Goal: Task Accomplishment & Management: Manage account settings

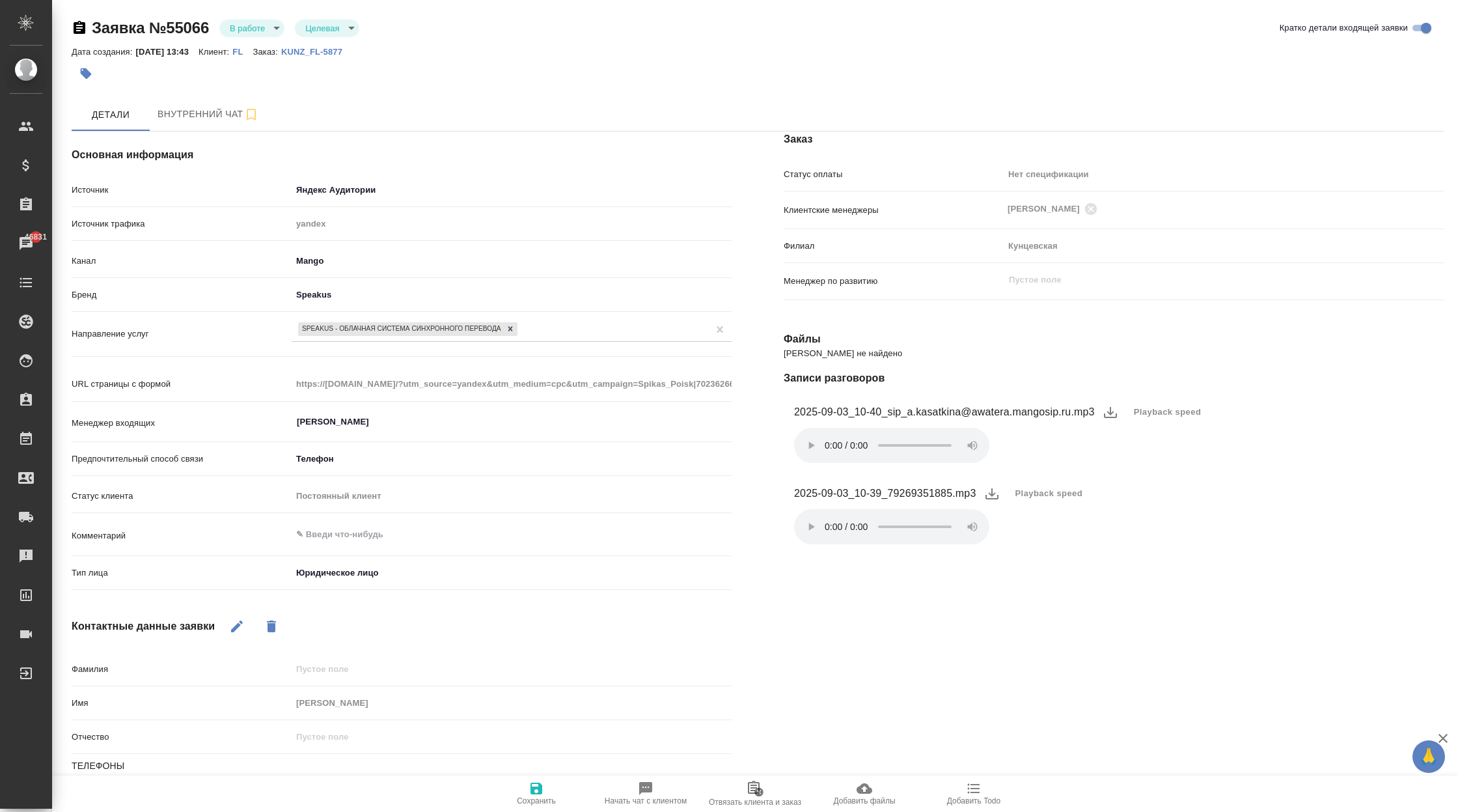
select select "RU"
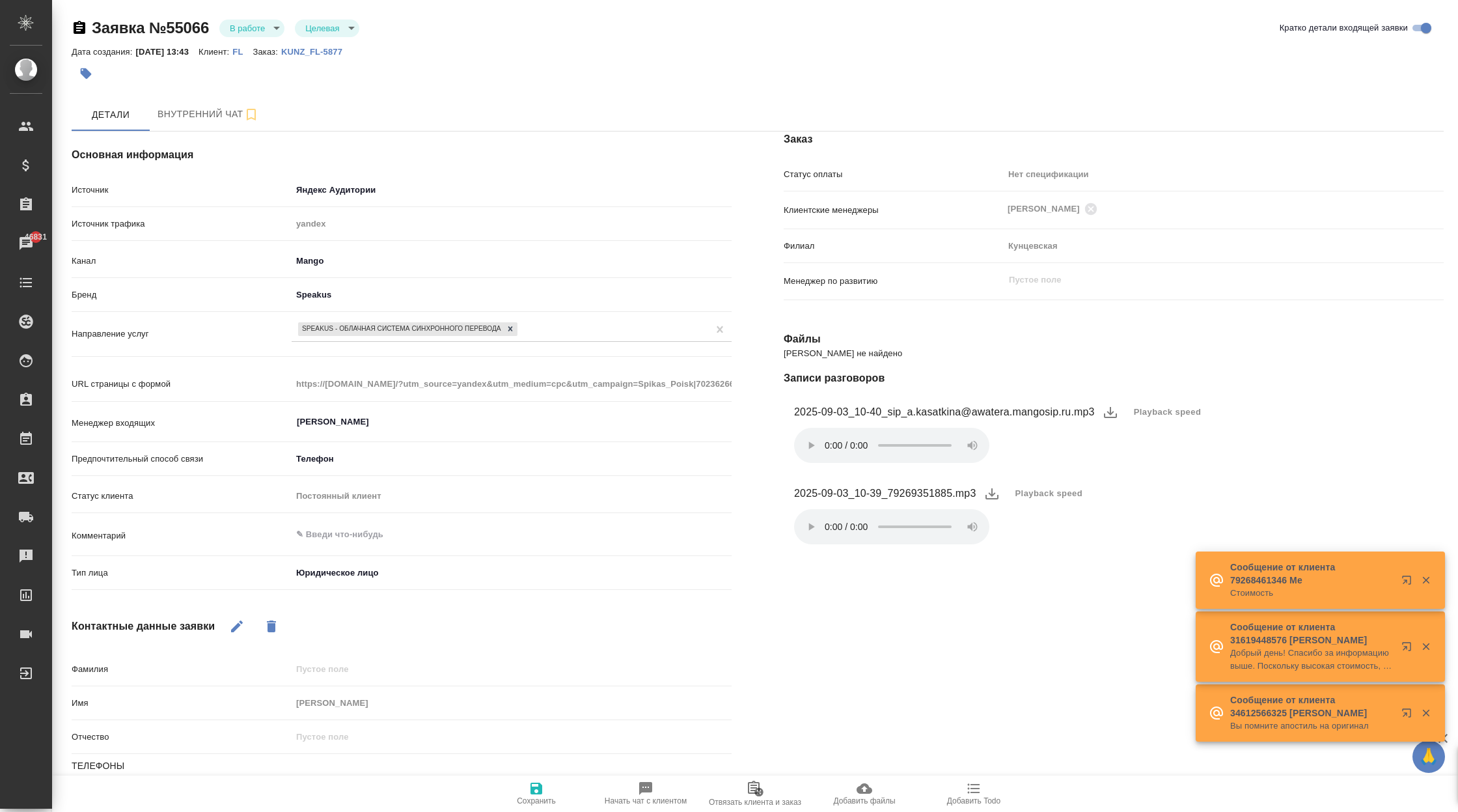
scroll to position [100, 0]
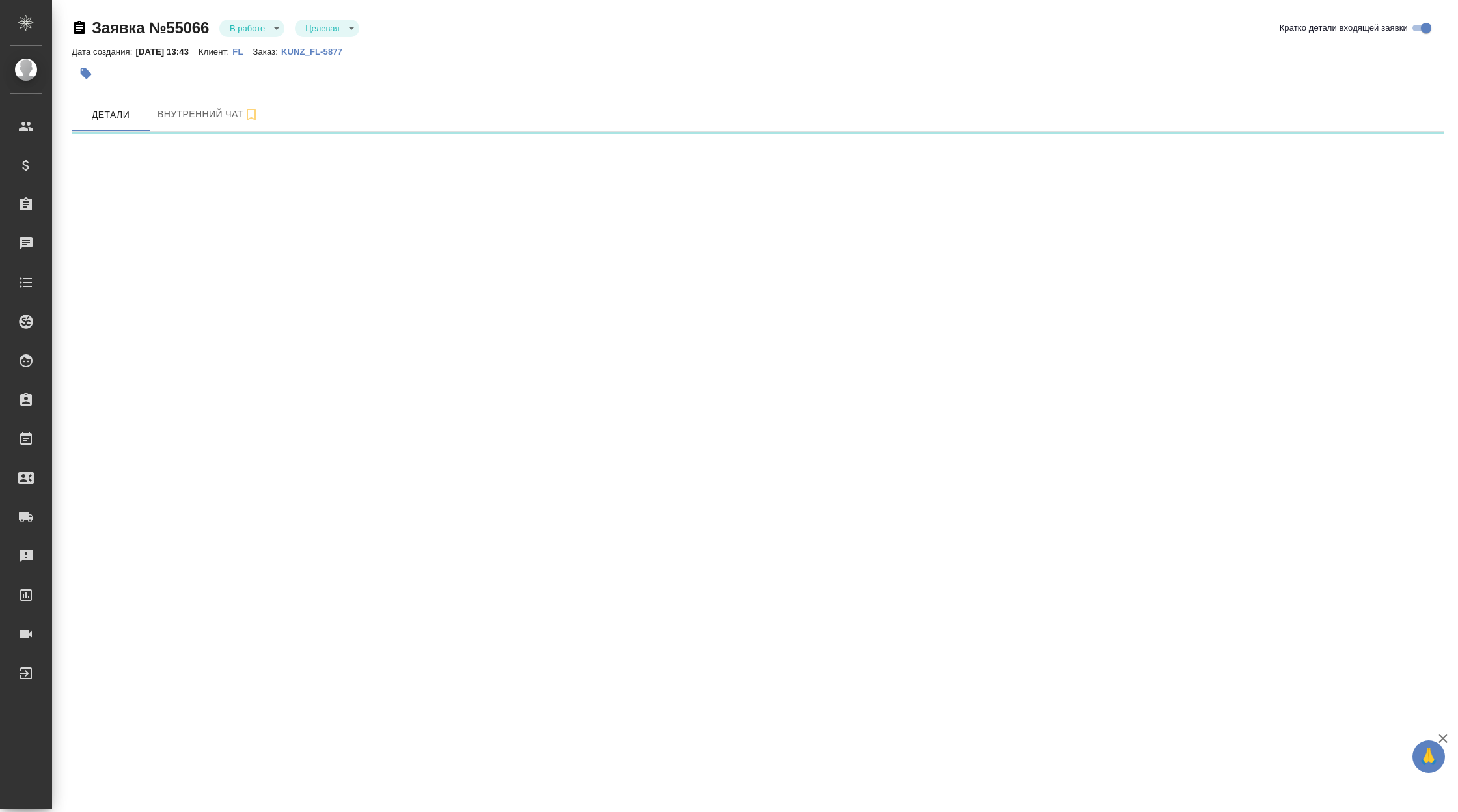
select select "RU"
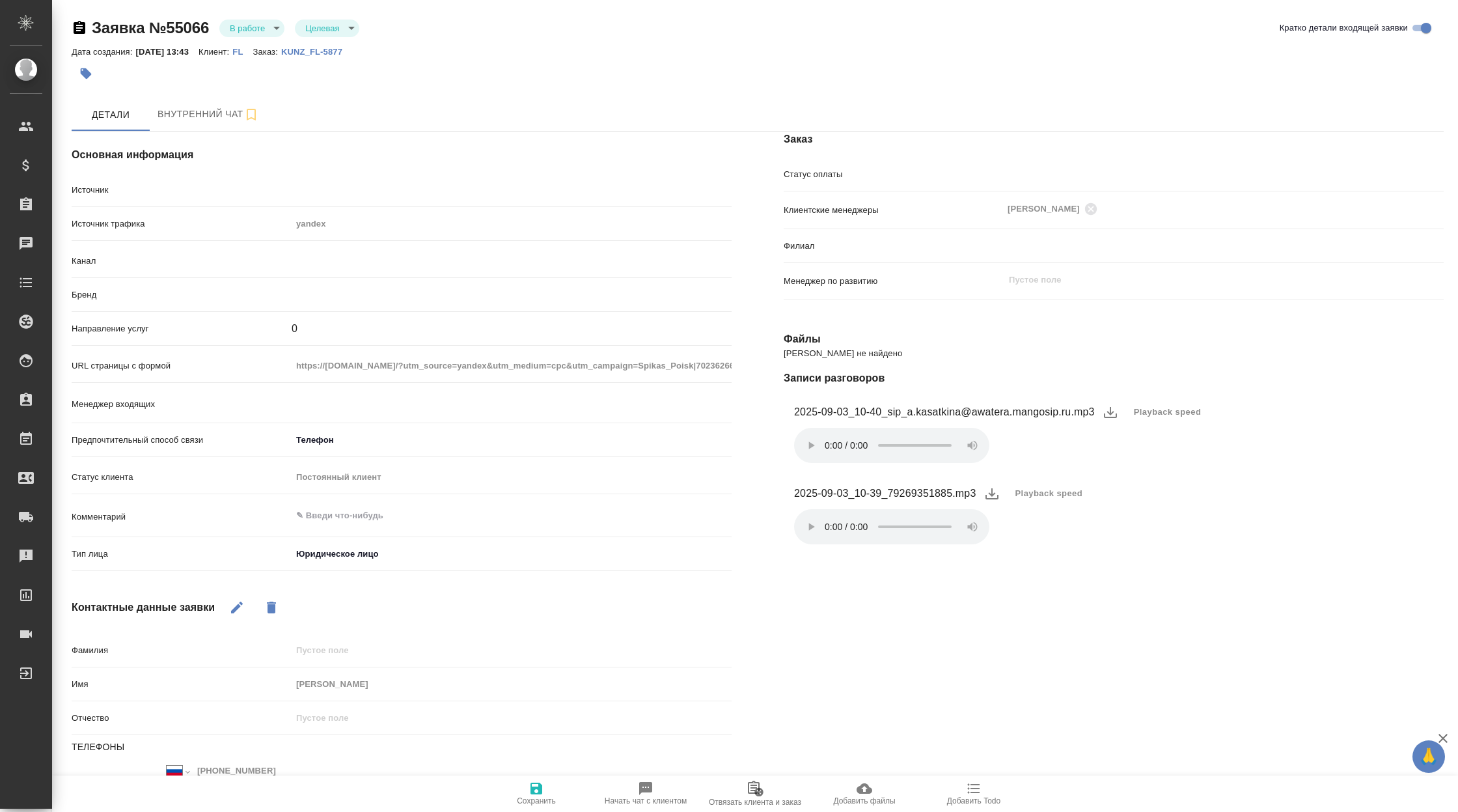
type textarea "x"
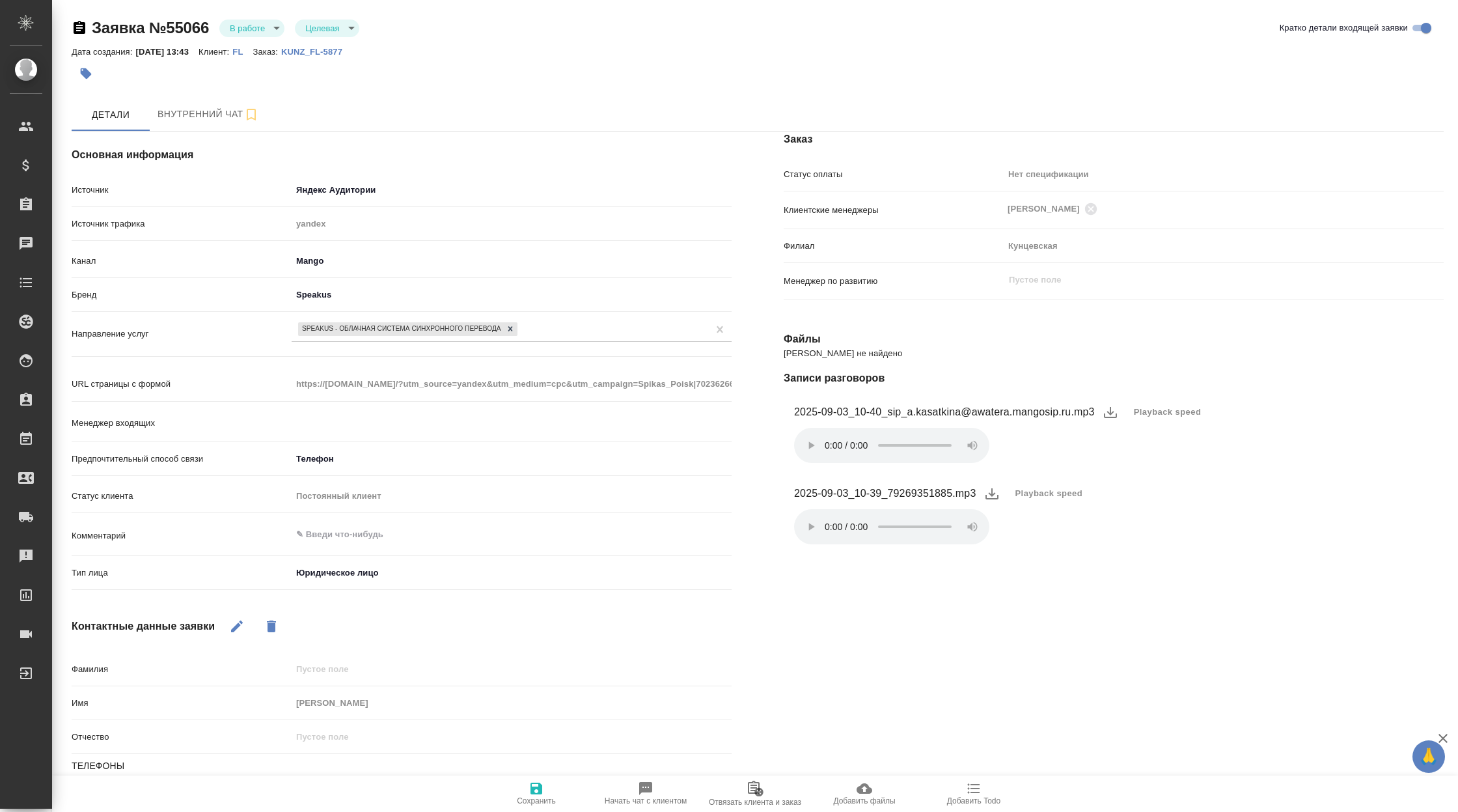
type input "Касаткина Александра"
type textarea "x"
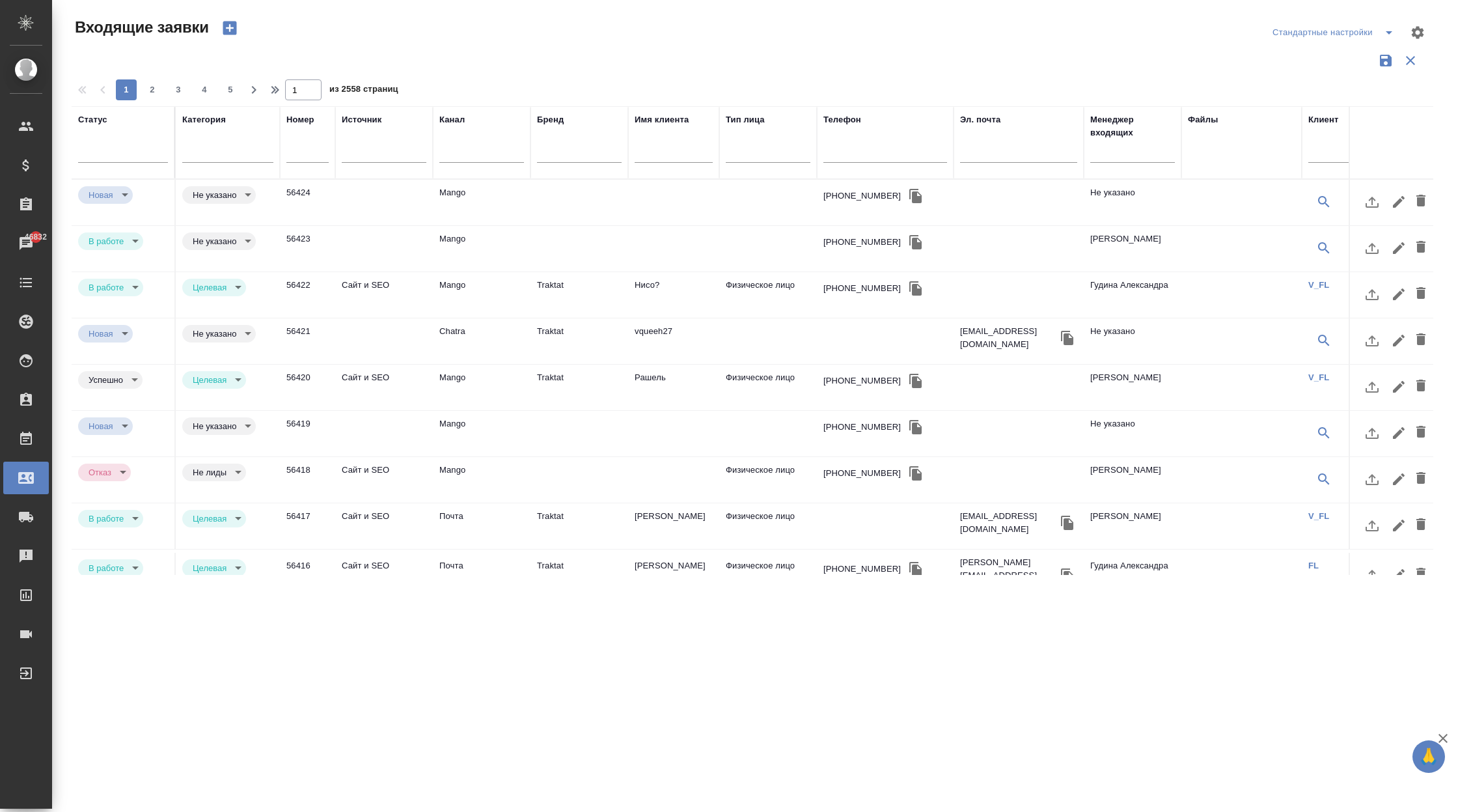
select select "RU"
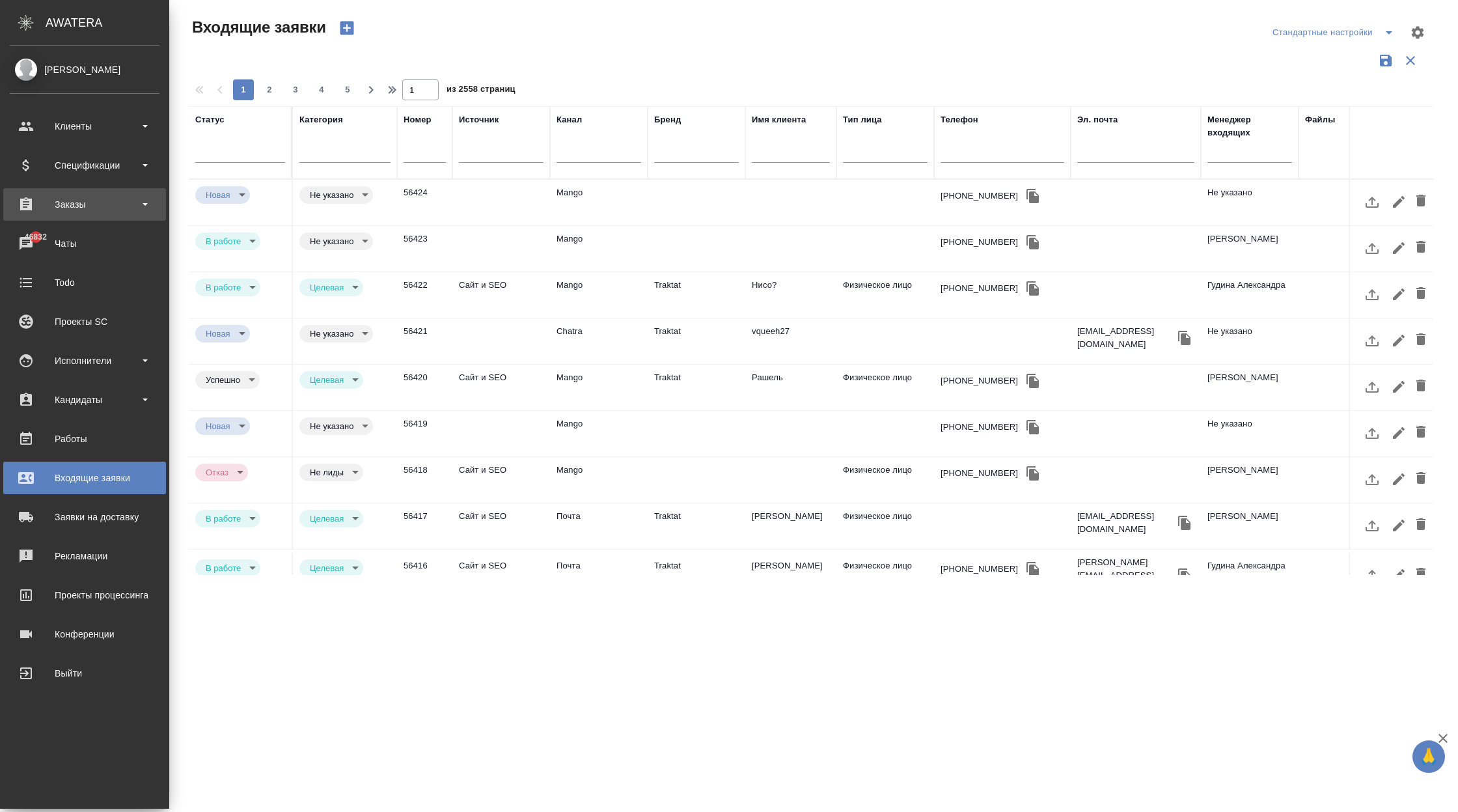
click at [69, 211] on div "Заказы" at bounding box center [85, 204] width 150 height 20
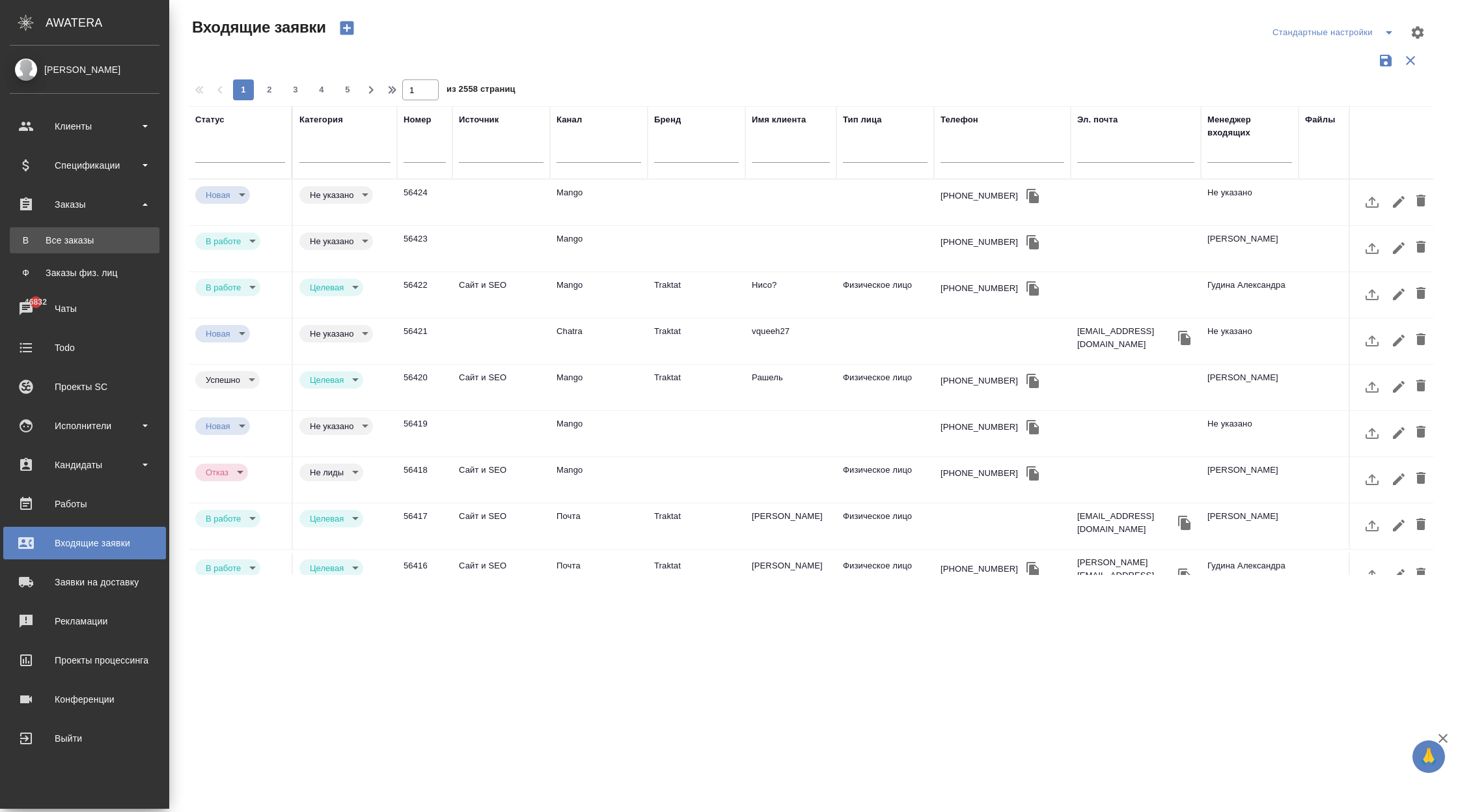
click at [87, 243] on div "Все заказы" at bounding box center [84, 240] width 136 height 13
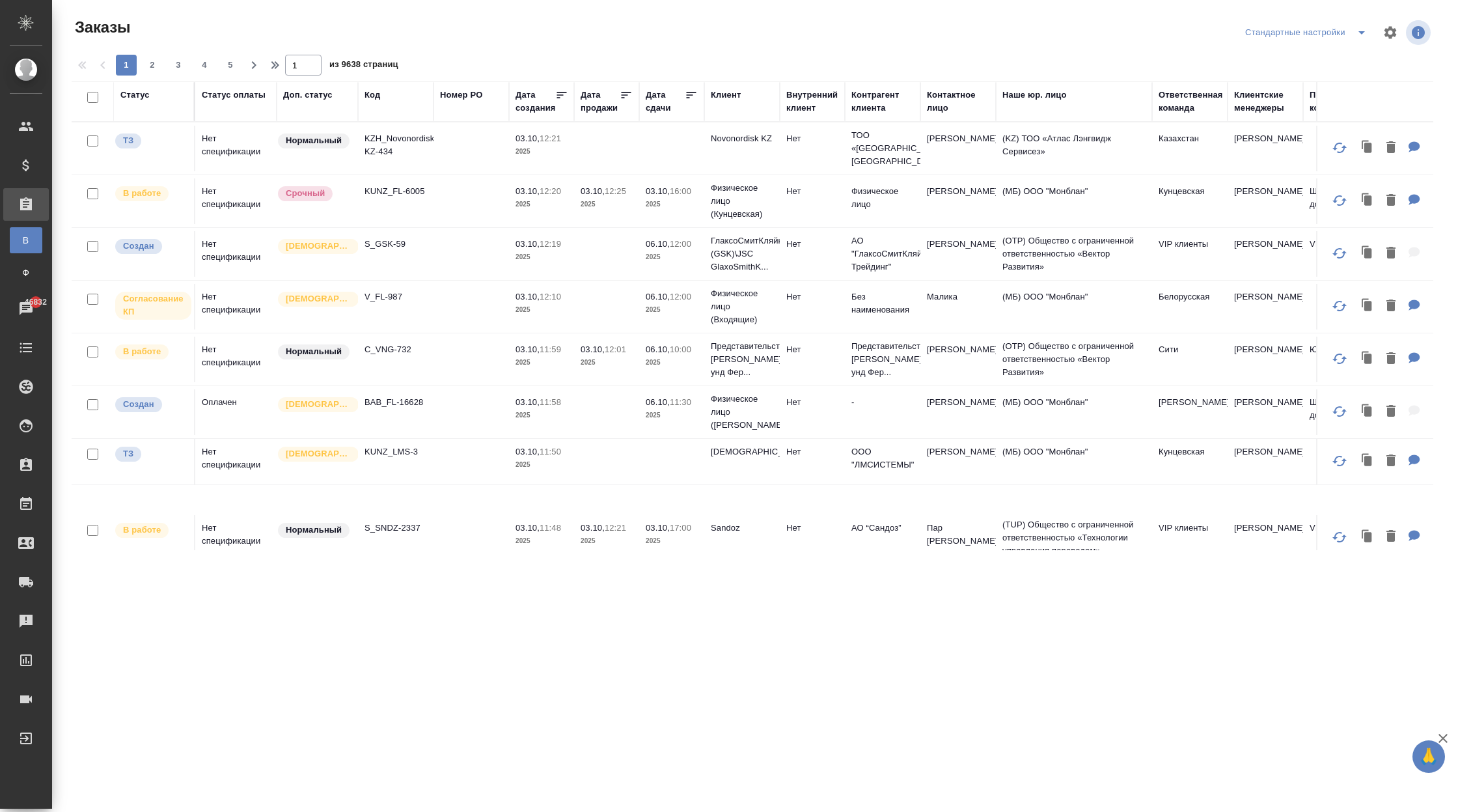
click at [484, 245] on td at bounding box center [471, 254] width 75 height 46
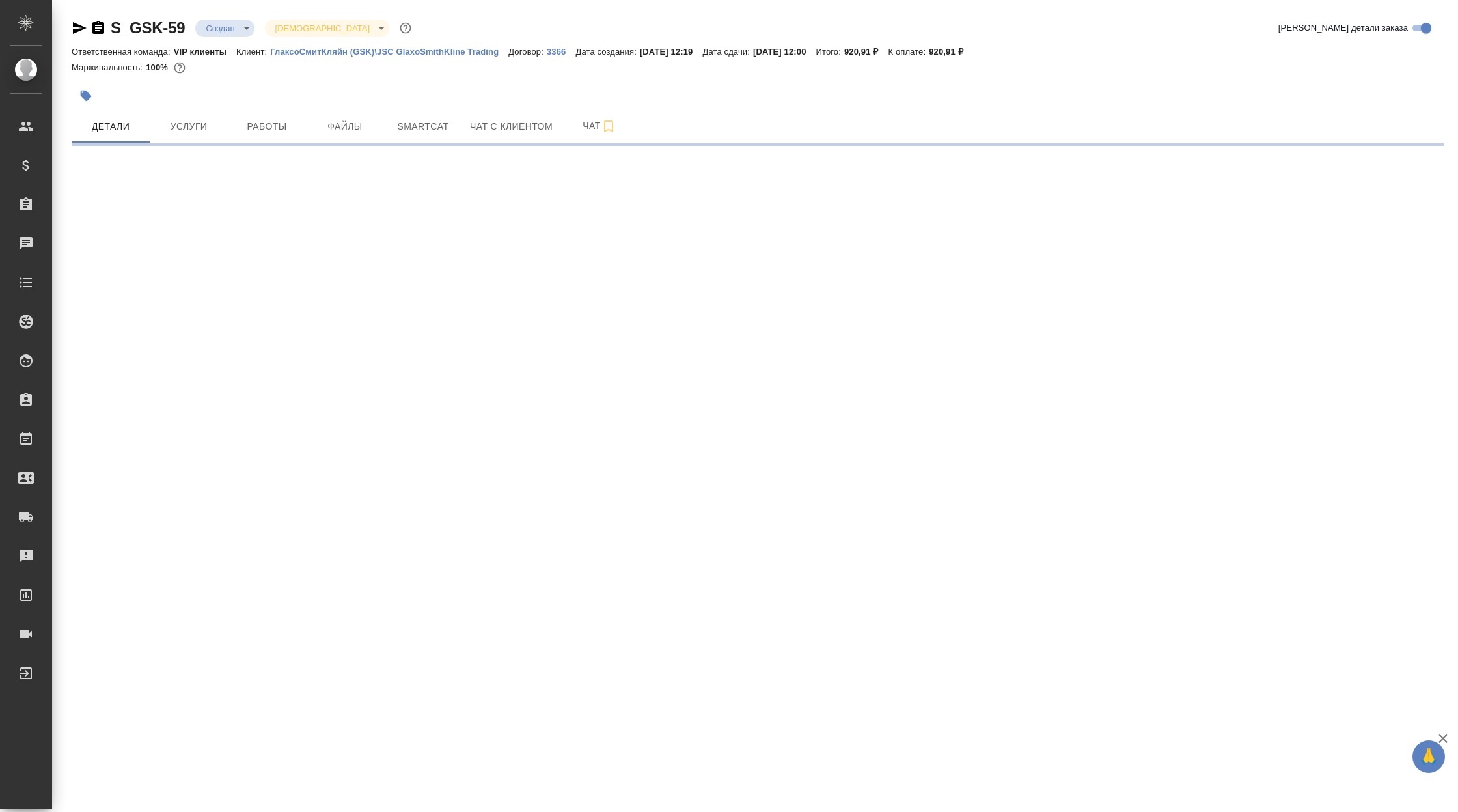
select select "RU"
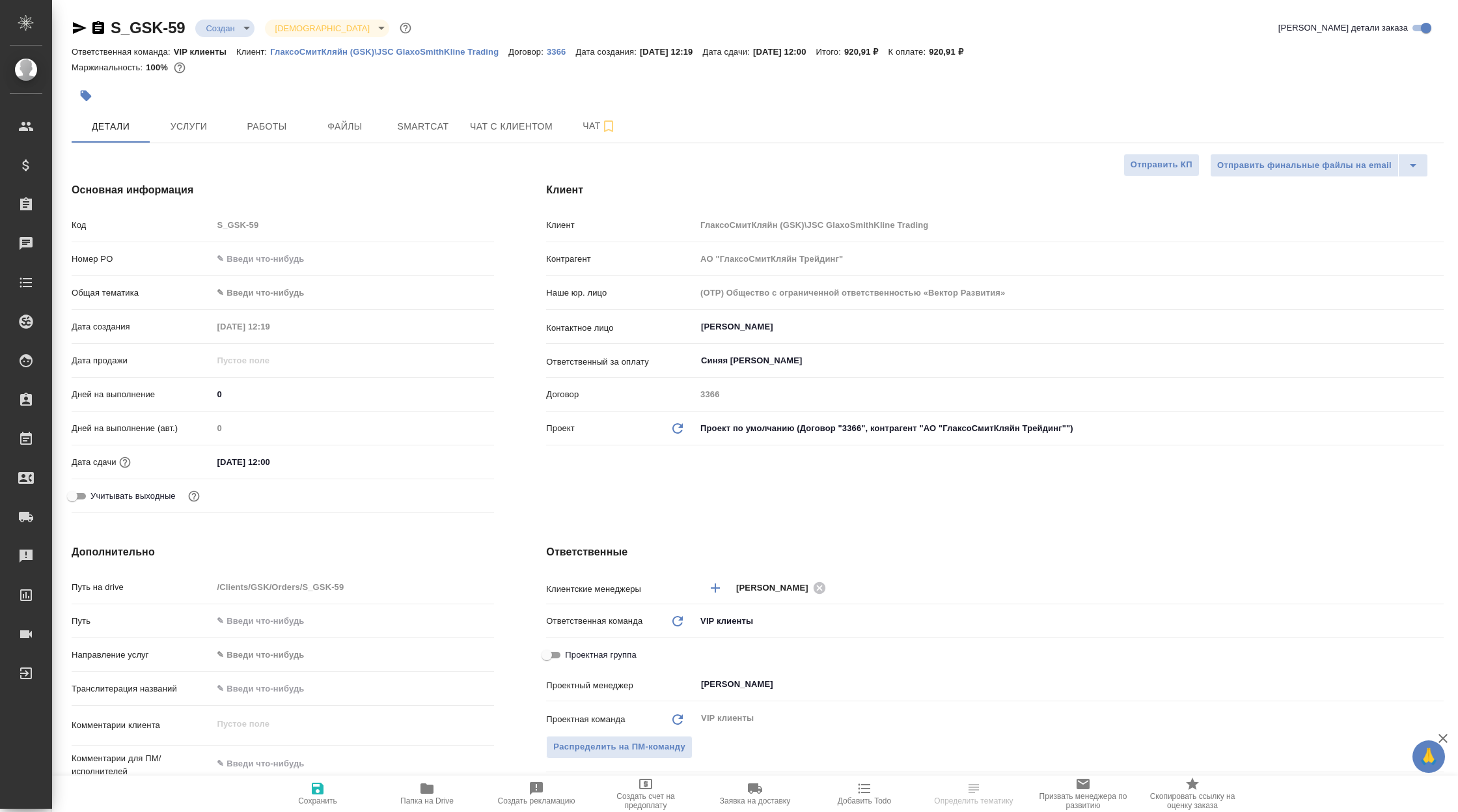
type textarea "x"
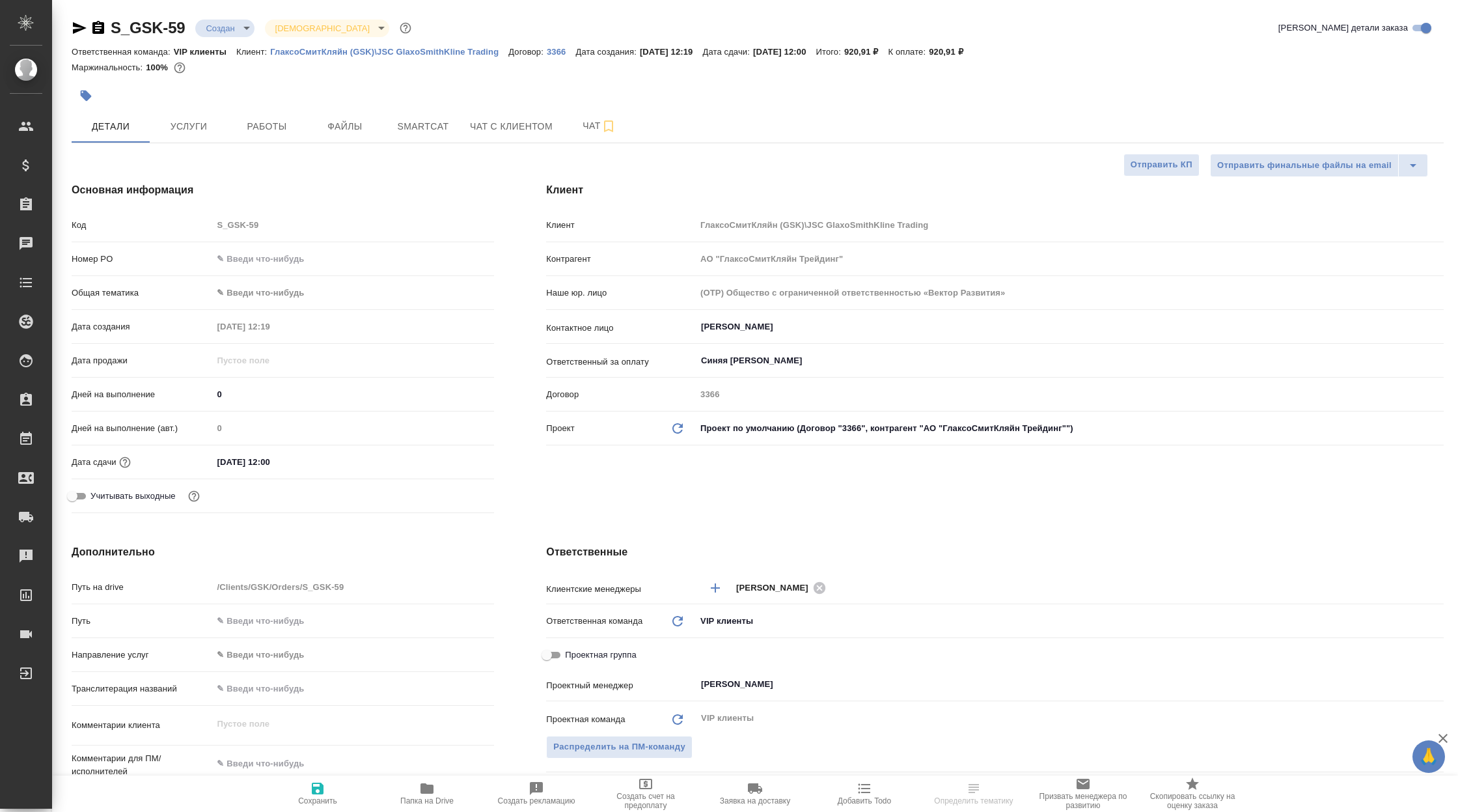
type textarea "x"
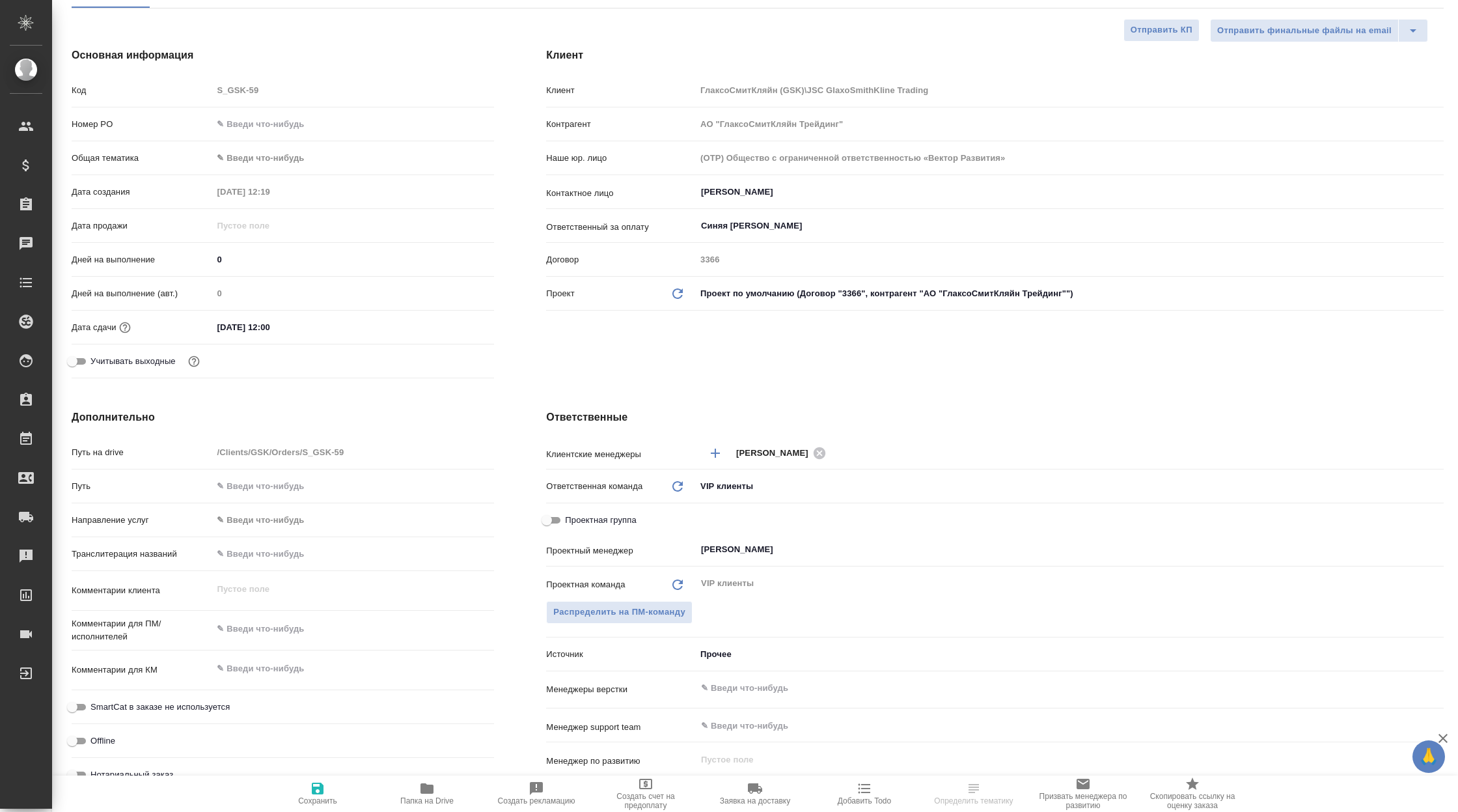
click at [734, 647] on body "🙏 .cls-1 fill:#fff; AWATERA Корэн [PERSON_NAME] Спецификации Заказы Чаты Todo П…" at bounding box center [729, 406] width 1458 height 812
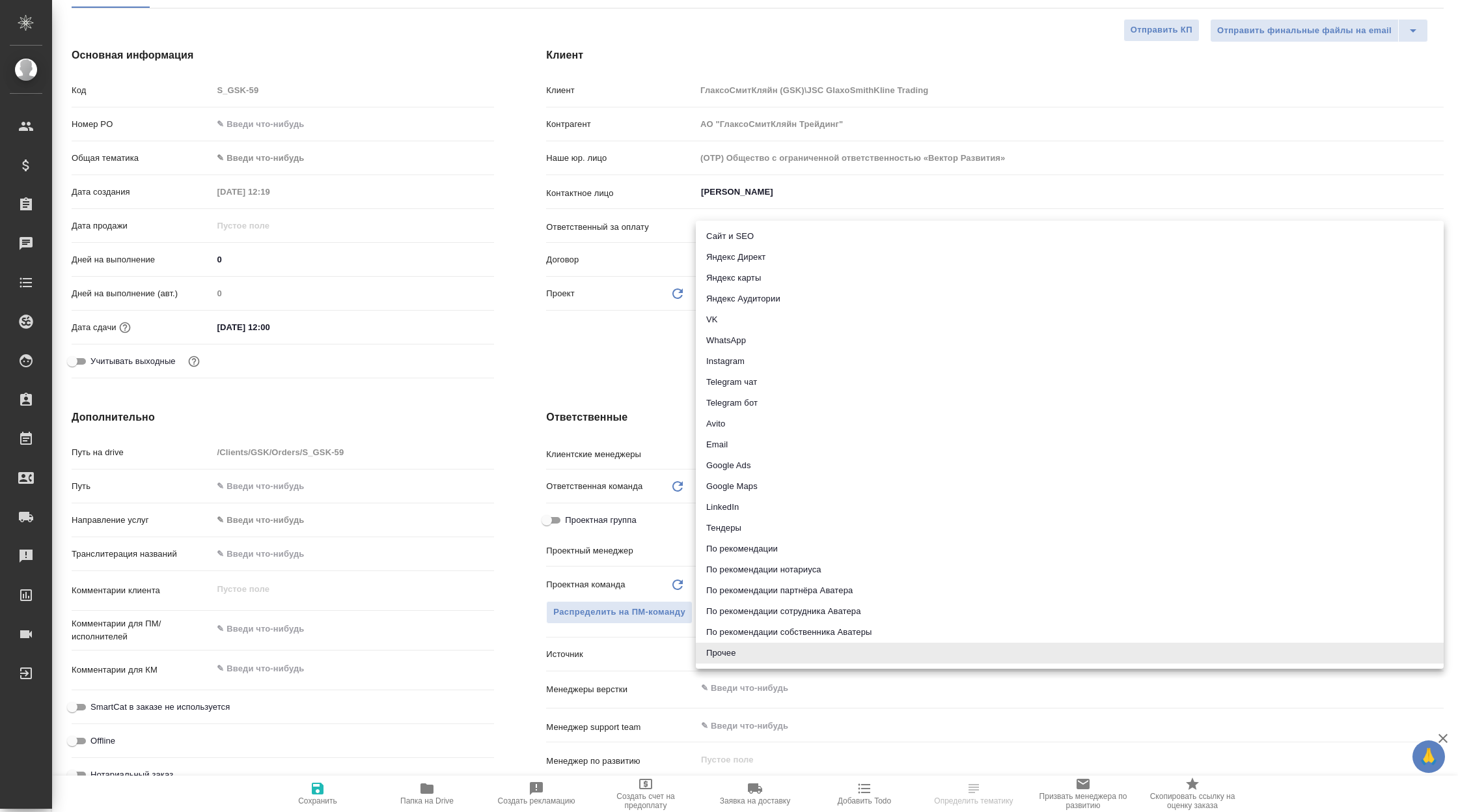
click at [745, 646] on li "Прочее" at bounding box center [1070, 652] width 748 height 21
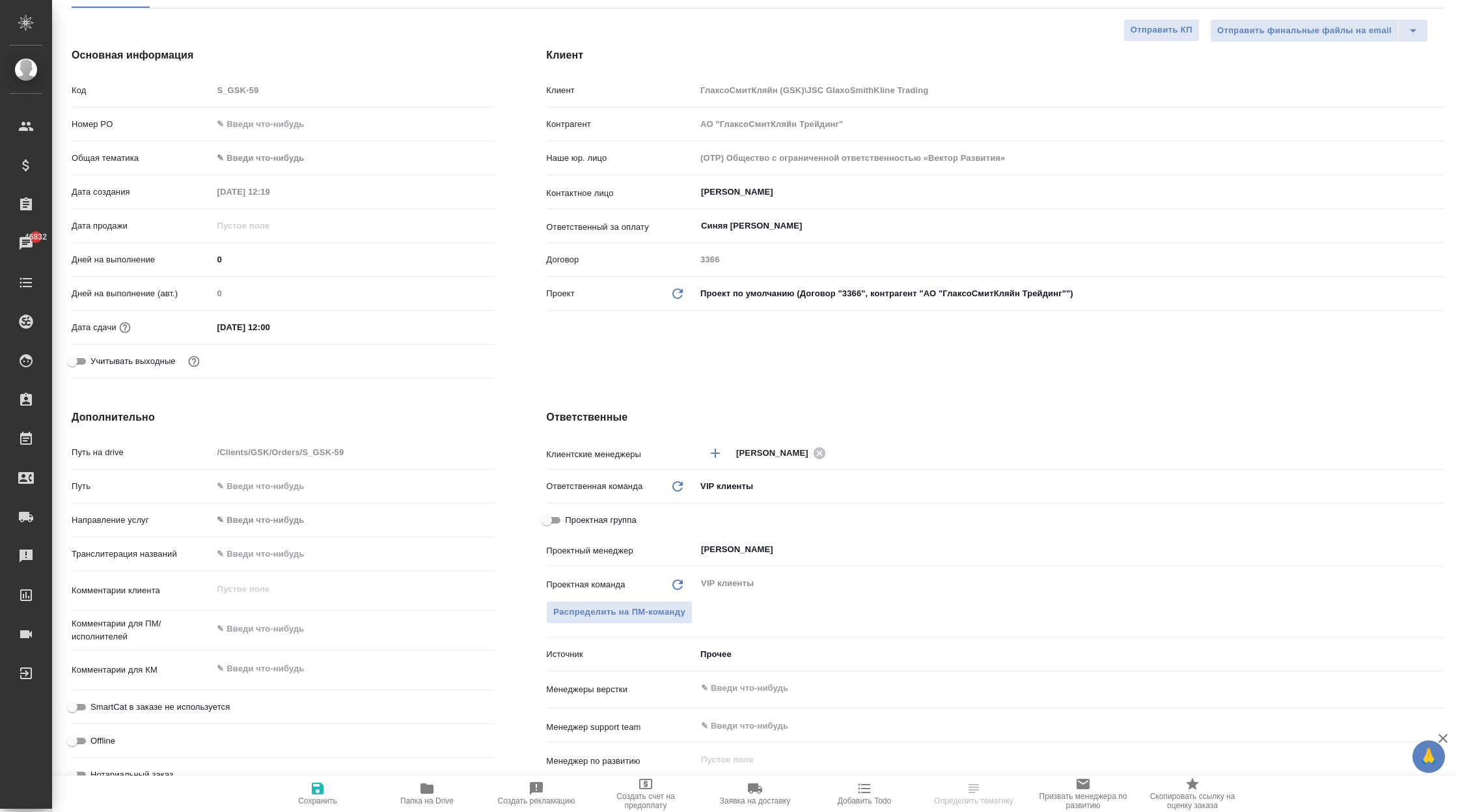
select select "RU"
type textarea "x"
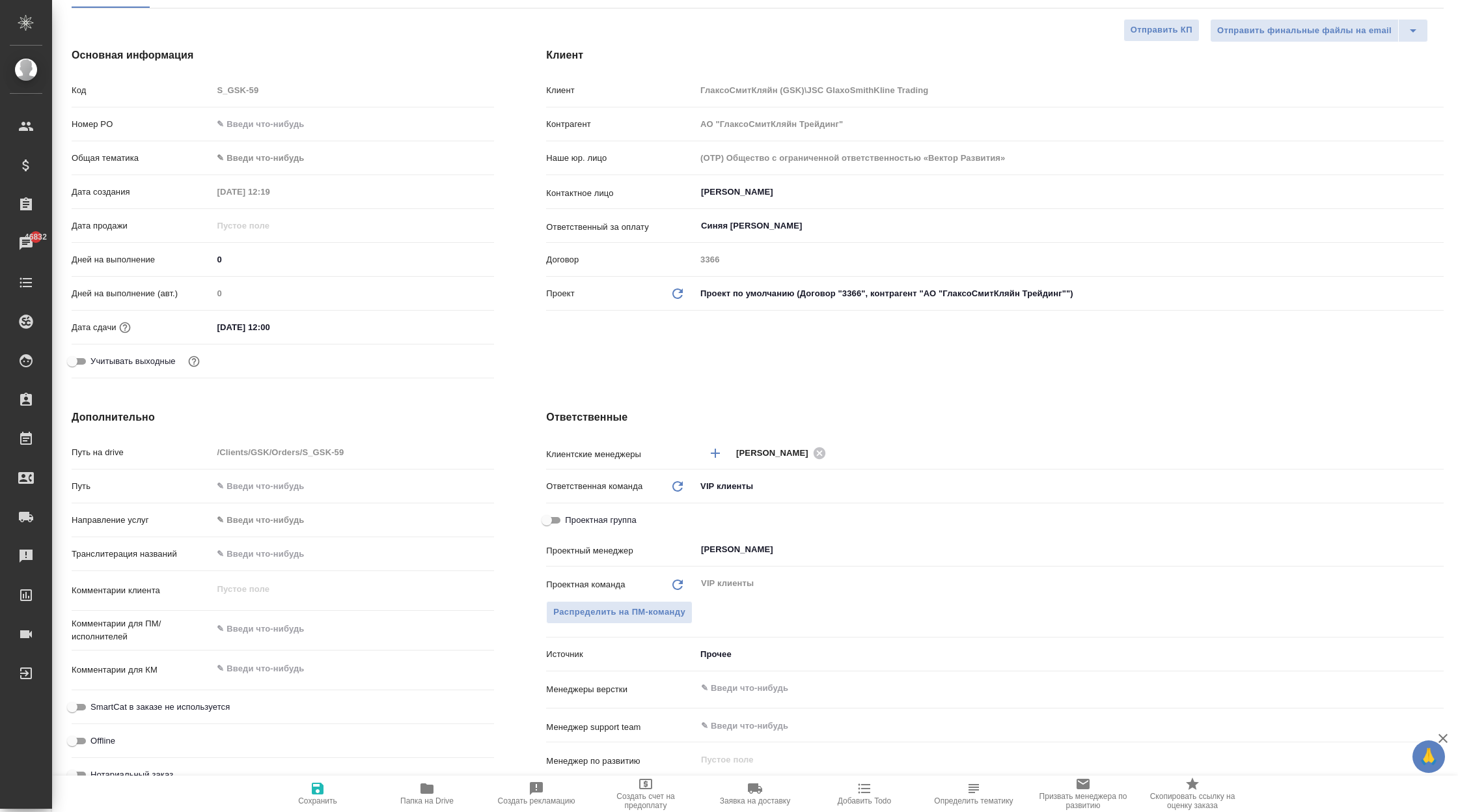
type textarea "x"
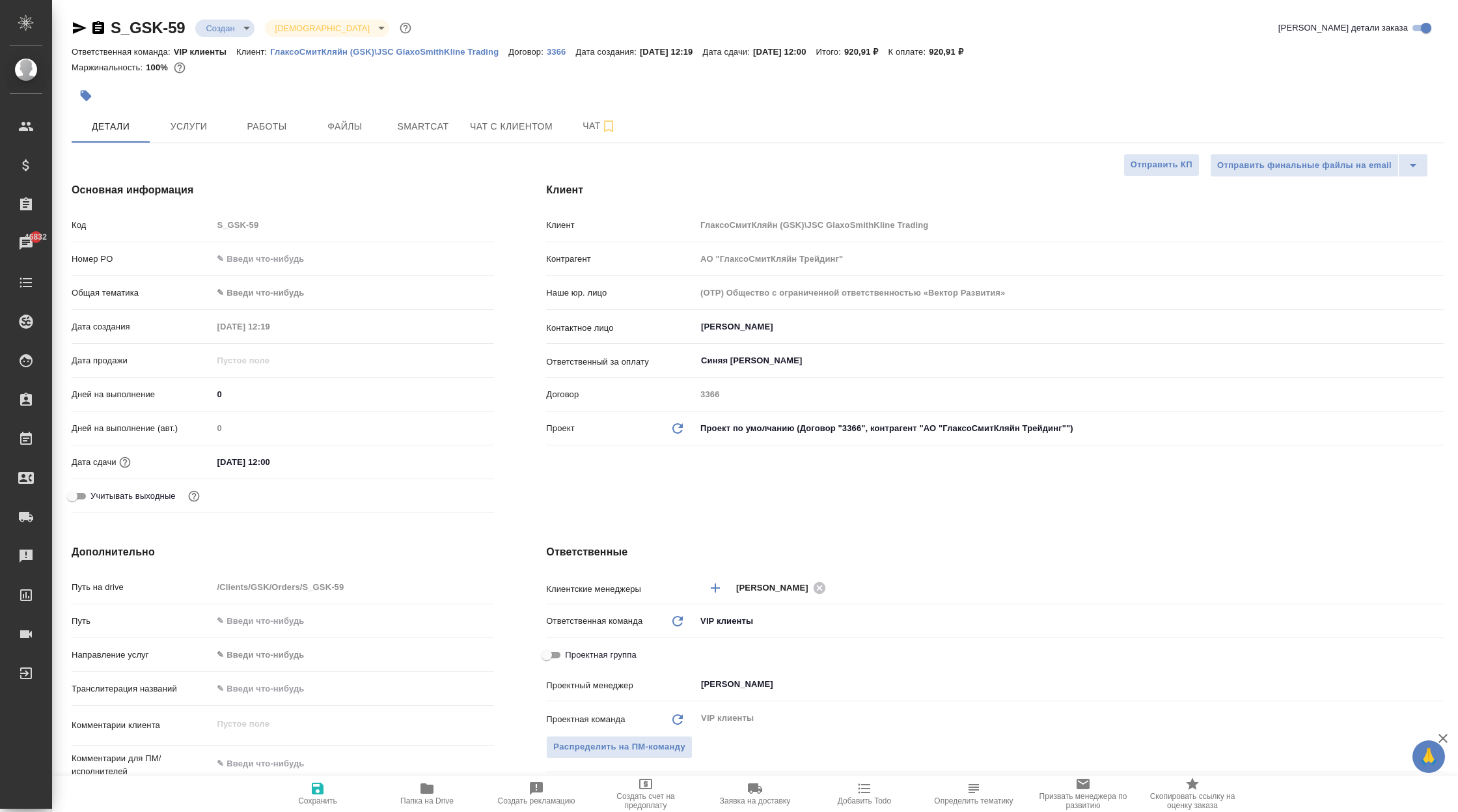
type textarea "x"
